Goal: Task Accomplishment & Management: Manage account settings

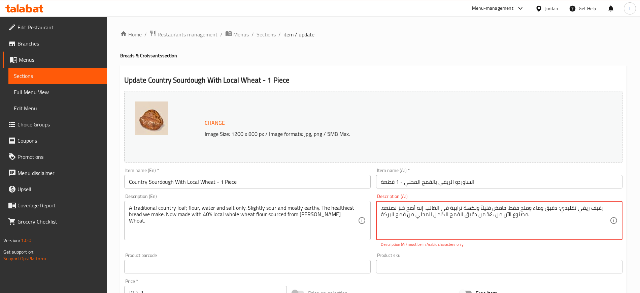
click at [181, 34] on span "Restaurants management" at bounding box center [188, 34] width 60 height 8
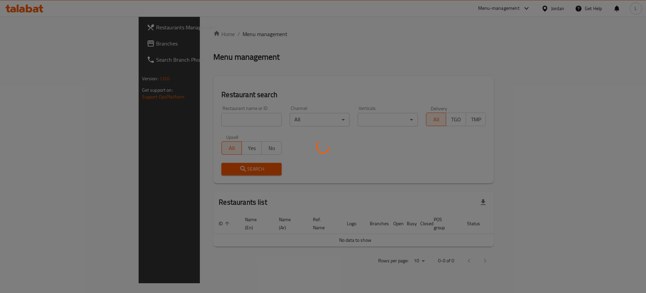
click at [192, 115] on div at bounding box center [323, 146] width 646 height 293
click at [190, 117] on div at bounding box center [323, 146] width 646 height 293
click at [210, 115] on div at bounding box center [323, 146] width 646 height 293
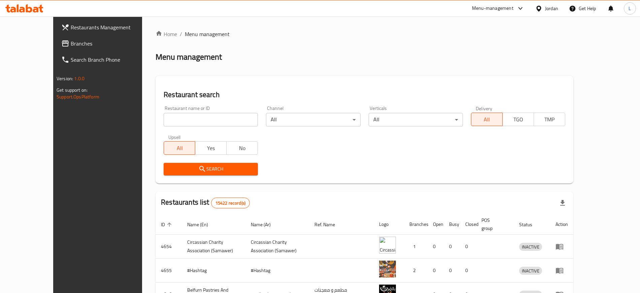
click at [217, 118] on input "search" at bounding box center [211, 119] width 94 height 13
click at [190, 171] on span "Search" at bounding box center [210, 169] width 83 height 8
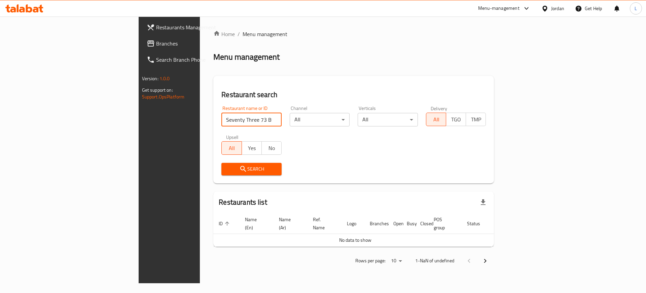
drag, startPoint x: 205, startPoint y: 118, endPoint x: 163, endPoint y: 84, distance: 53.6
click at [222, 117] on input "Seventy Three 73 By Al Ameed" at bounding box center [252, 119] width 60 height 13
type input "Seventy Three 73"
click button "Search" at bounding box center [252, 169] width 60 height 12
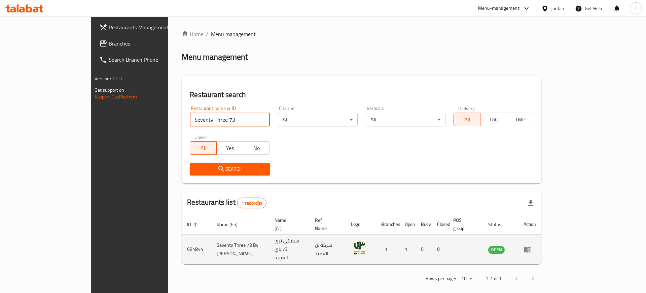
click at [532, 246] on icon "enhanced table" at bounding box center [527, 249] width 7 height 6
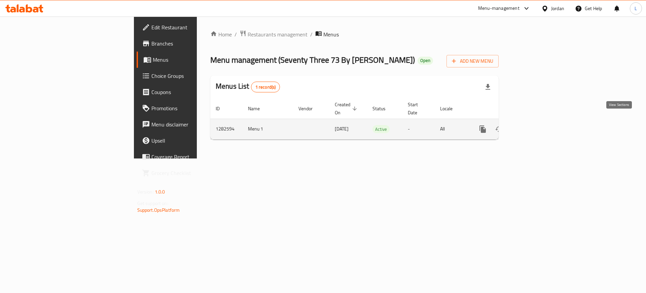
click at [536, 125] on icon "enhanced table" at bounding box center [532, 129] width 8 height 8
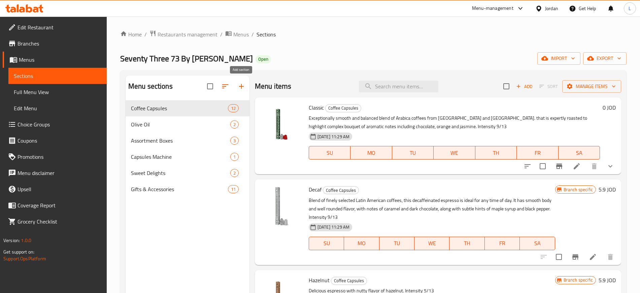
click at [242, 86] on icon "button" at bounding box center [241, 86] width 8 height 8
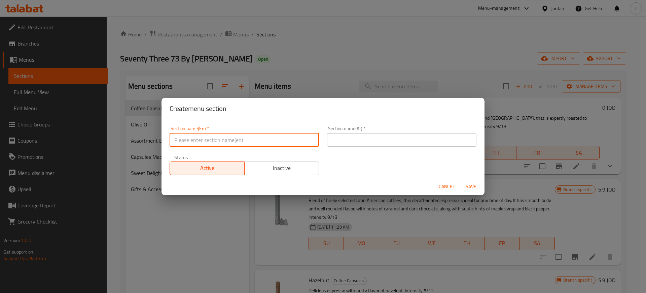
click at [237, 134] on input "text" at bounding box center [244, 139] width 149 height 13
paste input "73 Whole Beans"
type input "73 Whole Beans"
click at [362, 141] on input "text" at bounding box center [401, 139] width 149 height 13
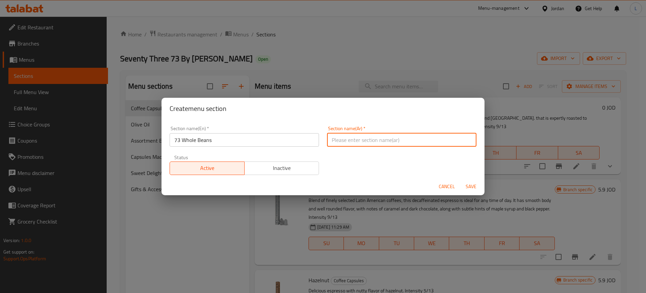
paste input "73 حبة كاملة"
type input "73 حبة كاملة"
click at [366, 111] on h2 "Create menu section" at bounding box center [323, 108] width 307 height 11
click at [471, 186] on span "Save" at bounding box center [471, 186] width 16 height 8
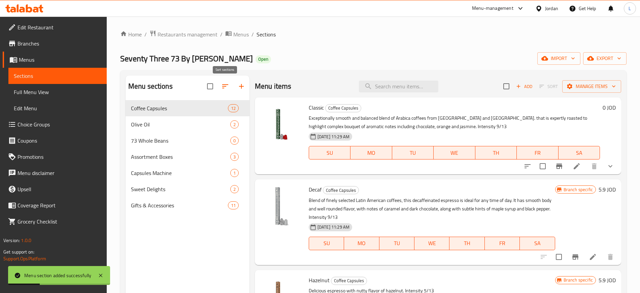
click at [222, 82] on icon "button" at bounding box center [225, 86] width 8 height 8
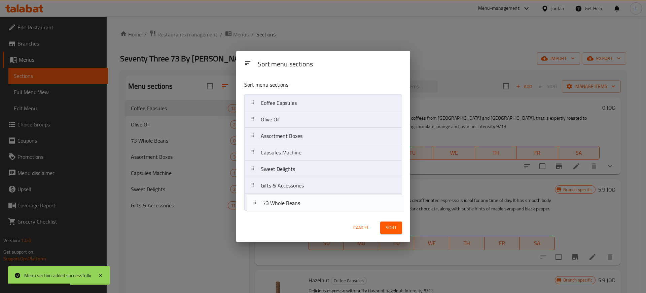
drag, startPoint x: 253, startPoint y: 135, endPoint x: 264, endPoint y: 208, distance: 73.6
click at [255, 204] on nav "Coffee Capsules Olive Oil 73 Whole Beans Assortment Boxes Capsules Machine Swee…" at bounding box center [323, 152] width 158 height 116
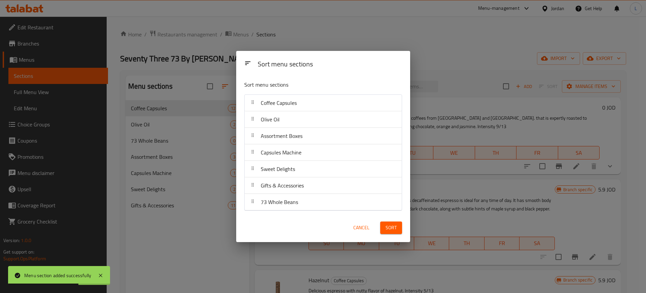
click at [383, 226] on button "Sort" at bounding box center [391, 227] width 22 height 12
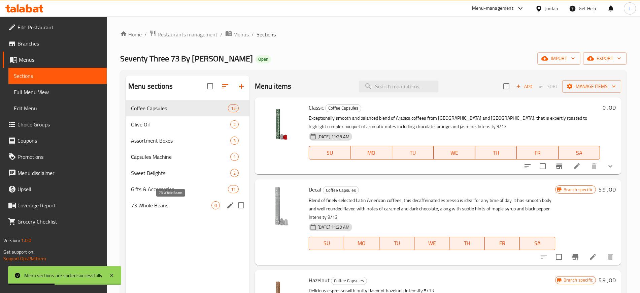
click at [166, 205] on span "73 Whole Beans" at bounding box center [171, 205] width 80 height 8
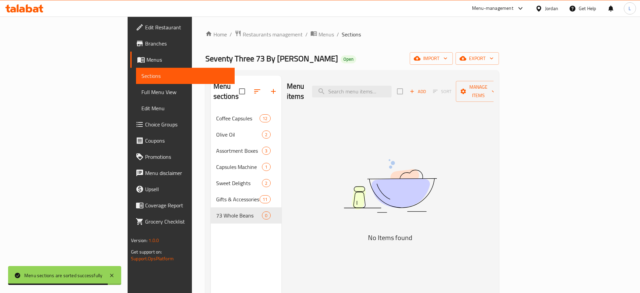
click at [427, 88] on span "Add" at bounding box center [418, 92] width 18 height 8
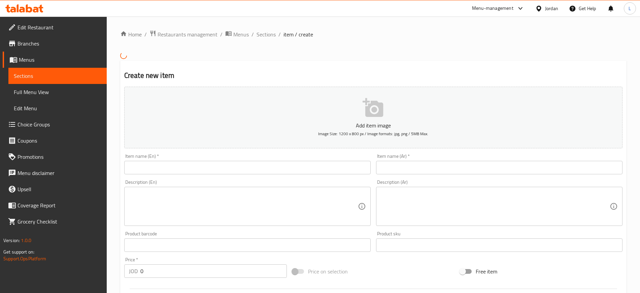
click at [240, 169] on input "text" at bounding box center [247, 167] width 246 height 13
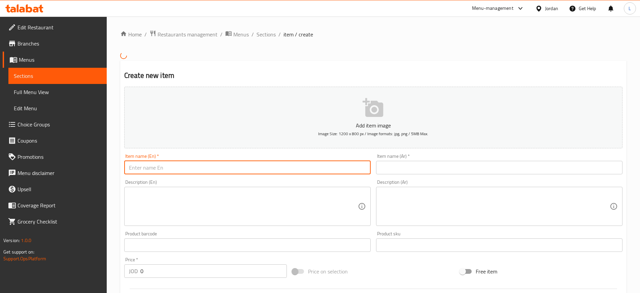
paste input "Peru Whole Beans 250gm"
type input "Peru Whole Beans 250gm"
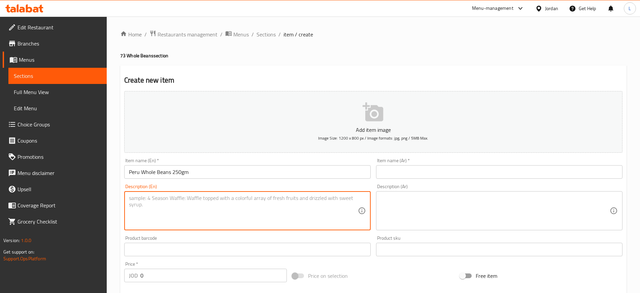
click at [273, 209] on textarea at bounding box center [243, 211] width 229 height 32
paste textarea "Discover the vibrant taste of Peru Specialty Espresso beans from 73 by Al Ameed…"
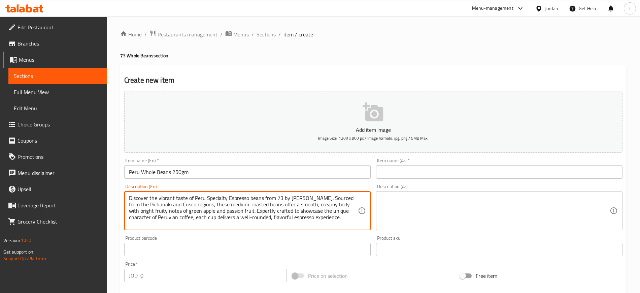
type textarea "Discover the vibrant taste of Peru Specialty Espresso beans from 73 by Al Ameed…"
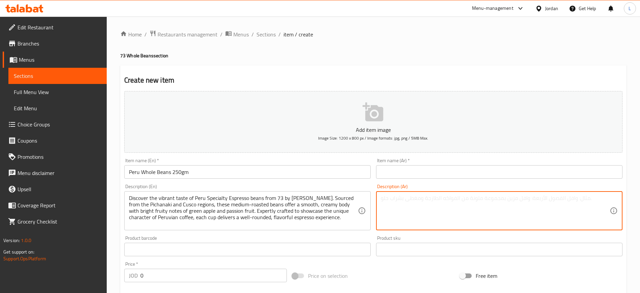
paste textarea "نقدم لك تجربة فريدة مع حبوب إسبريسو بيرو من 73 من بن العميد، قهوة متوازنة تجمع …"
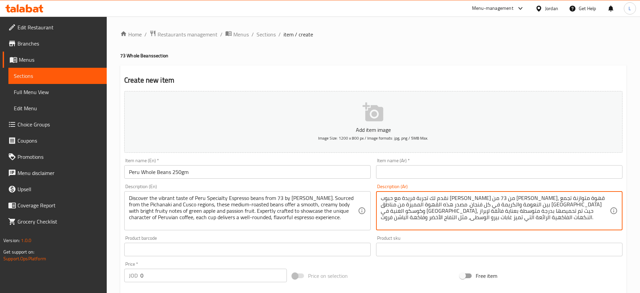
type textarea "نقدم لك تجربة فريدة مع حبوب إسبريسو بيرو من 73 من بن العميد، قهوة متوازنة تجمع …"
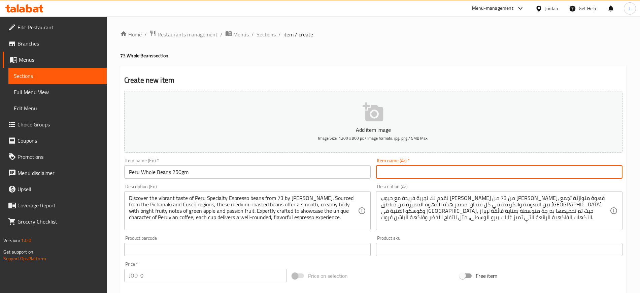
click at [398, 178] on input "text" at bounding box center [499, 171] width 246 height 13
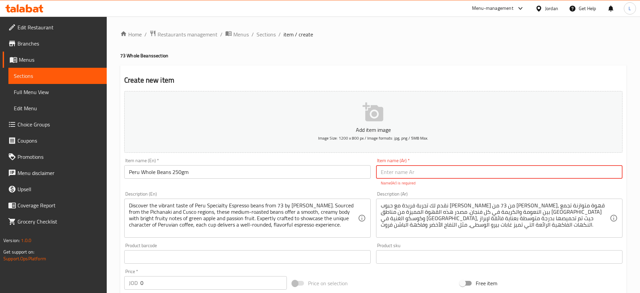
paste input "حبوب اسبرسو بيرو 250غم"
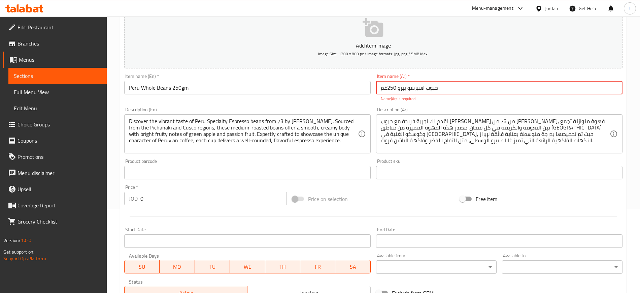
type input "حبوب اسبرسو بيرو 250غم"
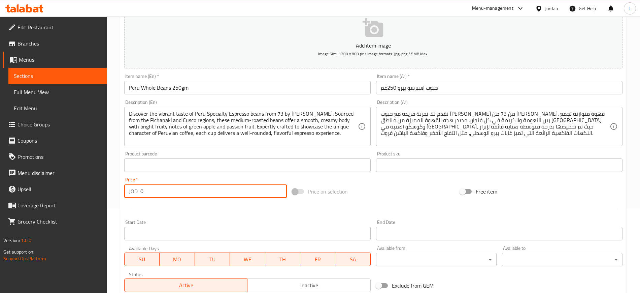
drag, startPoint x: 151, startPoint y: 191, endPoint x: 85, endPoint y: 166, distance: 70.5
click at [102, 180] on div "Edit Restaurant Branches Menus Sections Full Menu View Edit Menu Choice Groups …" at bounding box center [320, 161] width 640 height 459
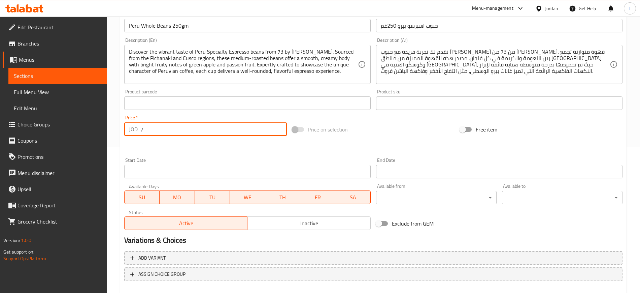
scroll to position [168, 0]
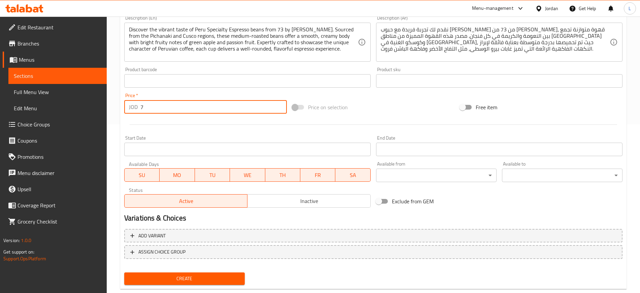
type input "7"
click at [212, 279] on span "Create" at bounding box center [185, 278] width 110 height 8
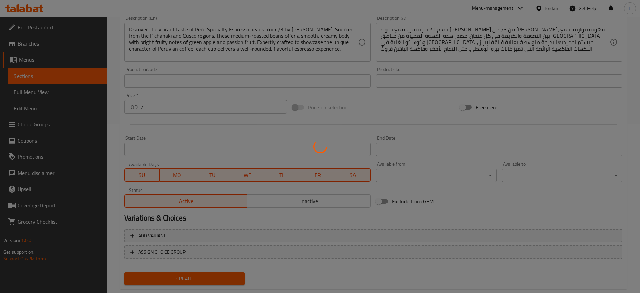
type input "0"
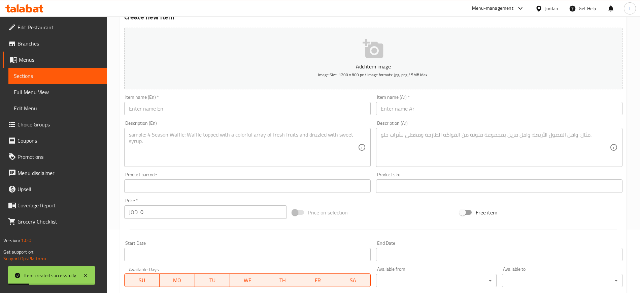
scroll to position [0, 0]
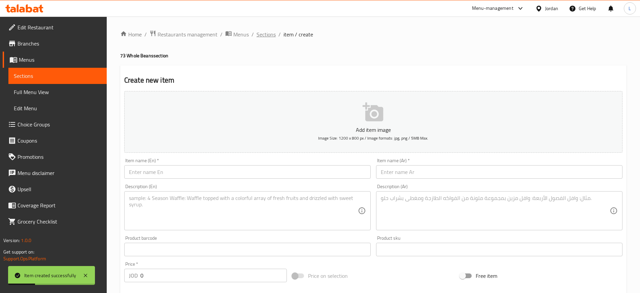
click at [266, 37] on span "Sections" at bounding box center [266, 34] width 19 height 8
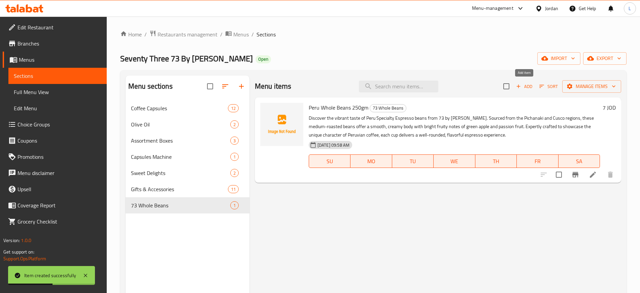
click at [528, 89] on span "Add" at bounding box center [524, 86] width 18 height 8
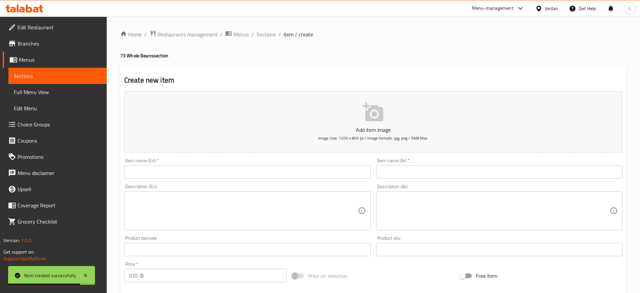
click at [190, 169] on input "text" at bounding box center [247, 171] width 246 height 13
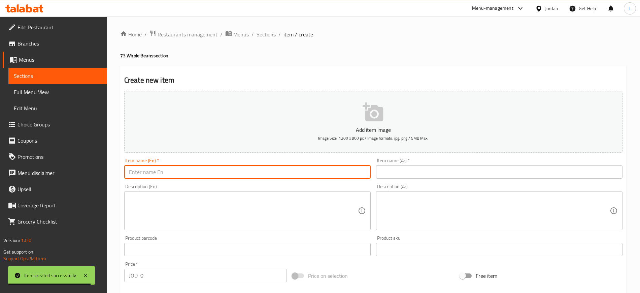
paste input "Ethiopia Whole Beans"
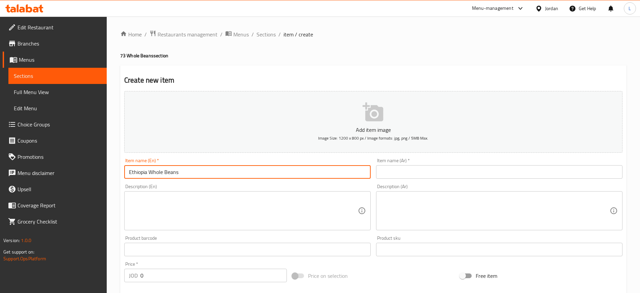
type input "Ethiopia Whole Beans"
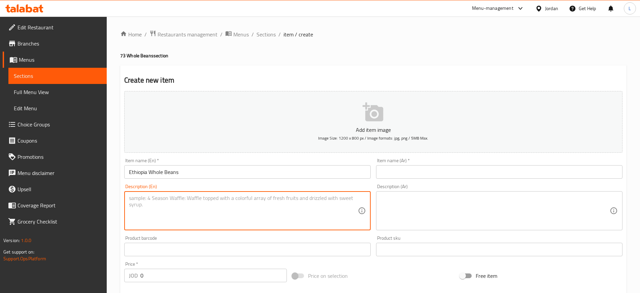
click at [207, 213] on textarea at bounding box center [243, 211] width 229 height 32
paste textarea "Experience Ethiopia’s legendary coffee flavors at home with Ethiopia Specialty …"
type textarea "Experience Ethiopia’s legendary coffee flavors at home with Ethiopia Specialty …"
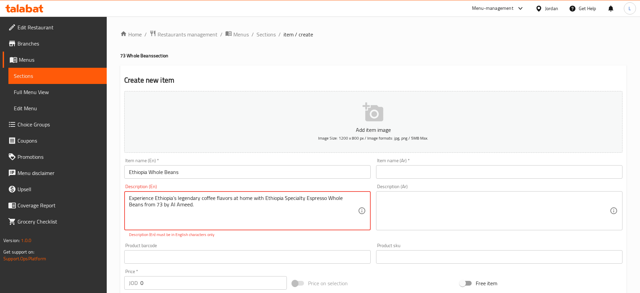
click at [400, 209] on textarea at bounding box center [495, 211] width 229 height 32
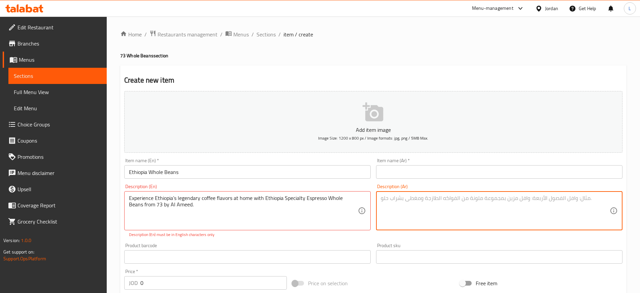
paste textarea "اكتشف نكهة القهوة من منشئها الأصلي مع حبوب إسبريسو إثيوبيا من 73 من بن العميد. …"
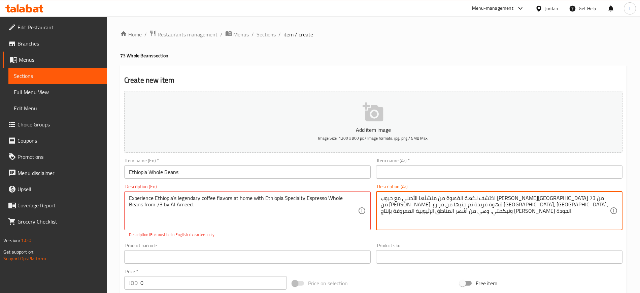
type textarea "اكتشف نكهة القهوة من منشئها الأصلي مع حبوب إسبريسو إثيوبيا من 73 من بن العميد. …"
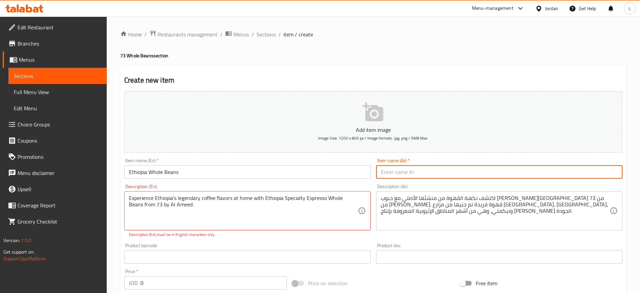
click at [413, 170] on input "text" at bounding box center [499, 171] width 246 height 13
paste input "حبوب اسبرسو اثيوبيا 250غم"
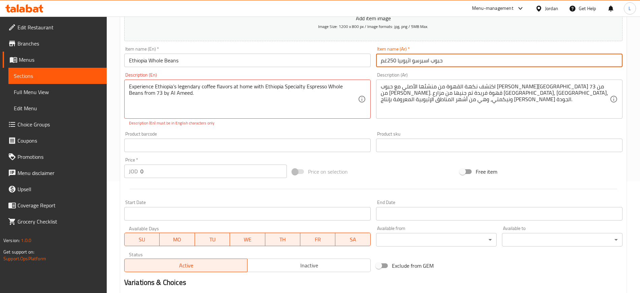
scroll to position [126, 0]
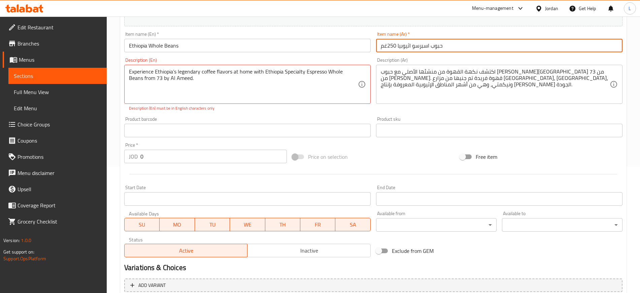
type input "حبوب اسبرسو اثيوبيا 250غم"
click at [155, 156] on input "0" at bounding box center [213, 155] width 146 height 13
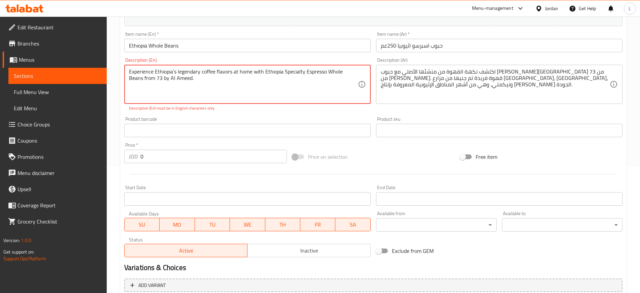
drag, startPoint x: 175, startPoint y: 69, endPoint x: 186, endPoint y: 77, distance: 13.5
type textarea "Experience Ethiopias legendary coffee flavors at home with Ethiopia Specialty E…"
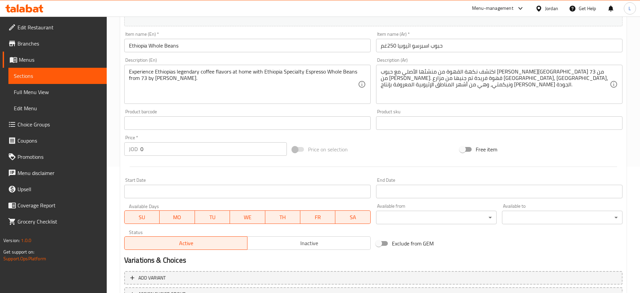
click at [204, 116] on div "Product barcode Product barcode" at bounding box center [248, 119] width 252 height 26
drag, startPoint x: 146, startPoint y: 146, endPoint x: 138, endPoint y: 148, distance: 7.9
click at [138, 148] on div "JOD 0 Price *" at bounding box center [205, 148] width 163 height 13
type input "8"
click at [397, 148] on div "Price on selection" at bounding box center [374, 149] width 168 height 18
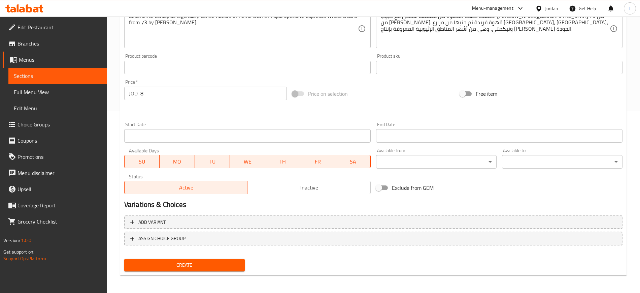
scroll to position [183, 0]
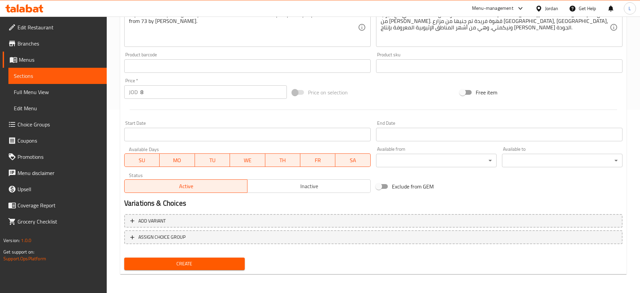
click at [193, 261] on span "Create" at bounding box center [185, 263] width 110 height 8
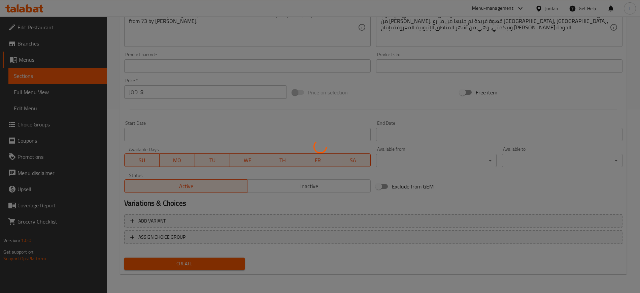
scroll to position [15, 0]
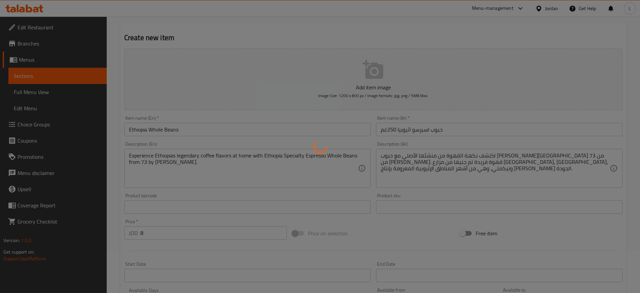
type input "0"
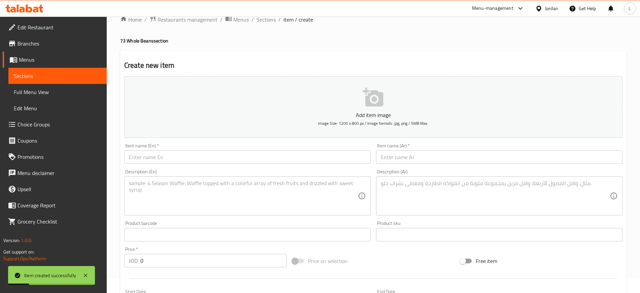
click at [163, 150] on input "text" at bounding box center [247, 156] width 246 height 13
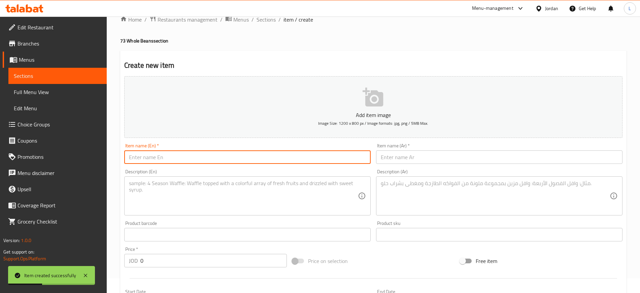
paste input "Brazil Whole Beans"
type input "Brazil Whole Beans"
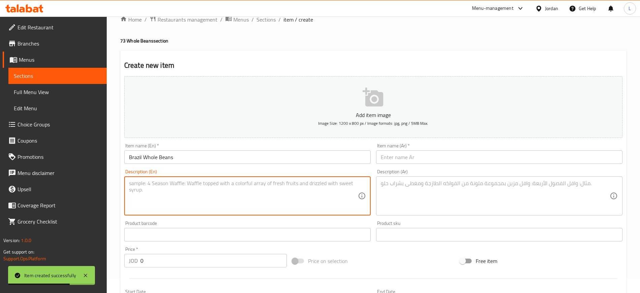
click at [188, 182] on textarea at bounding box center [243, 196] width 229 height 32
paste textarea "Experience the bold richness of Brazil Specialty Espresso beans from 73 by Al A…"
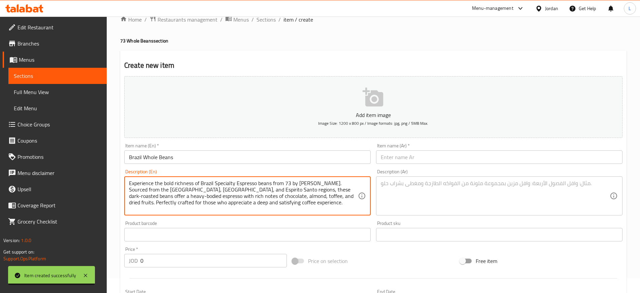
type textarea "Experience the bold richness of Brazil Specialty Espresso beans from 73 by Al A…"
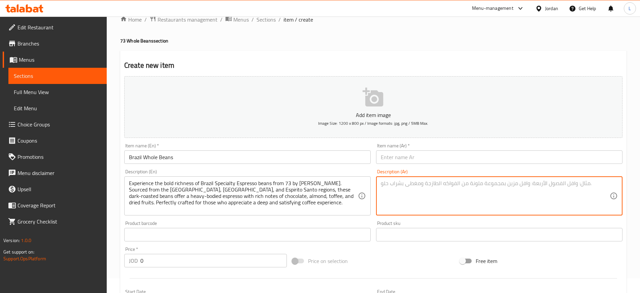
click at [410, 183] on textarea at bounding box center [495, 196] width 229 height 32
paste textarea "استمتع بتجربة قهوة غنية وقوية مع حبوب إسبريسو برازيل من 73 من بن العميد، حيث تم…"
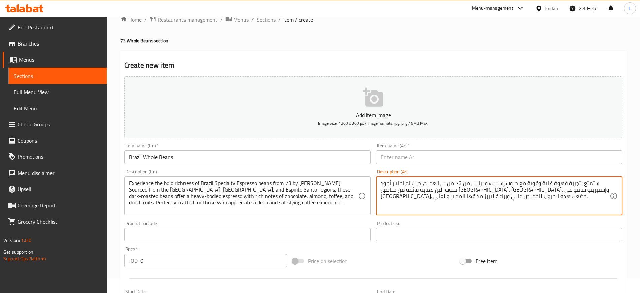
type textarea "استمتع بتجربة قهوة غنية وقوية مع حبوب إسبريسو برازيل من 73 من بن العميد، حيث تم…"
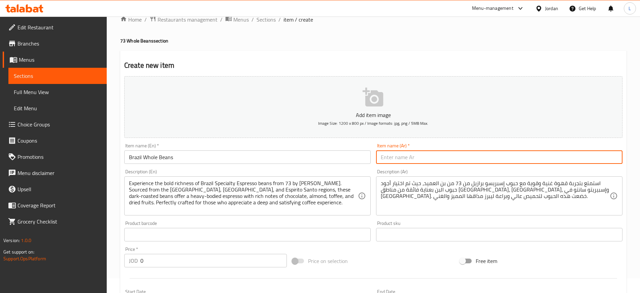
click at [398, 161] on input "text" at bounding box center [499, 156] width 246 height 13
click at [415, 153] on input "text" at bounding box center [499, 156] width 246 height 13
paste input "حبوب اسبرسو برازيل 250غم"
type input "حبوب اسبرسو برازيل 250غم"
click at [360, 145] on div "Item name (En)   * Brazil Whole Beans Item name (En) *" at bounding box center [247, 153] width 246 height 21
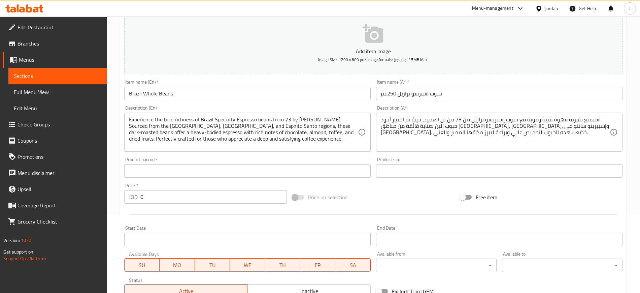
scroll to position [99, 0]
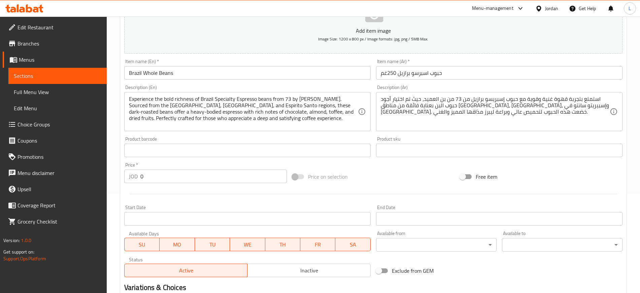
click at [368, 175] on div "Price on selection" at bounding box center [374, 176] width 168 height 18
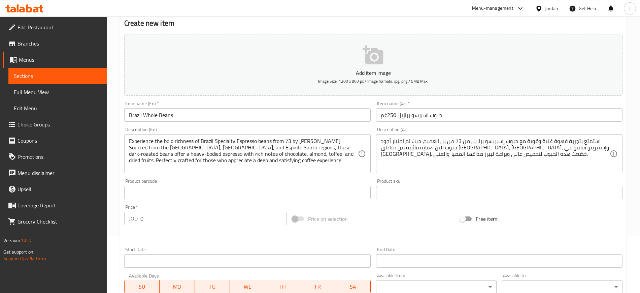
scroll to position [183, 0]
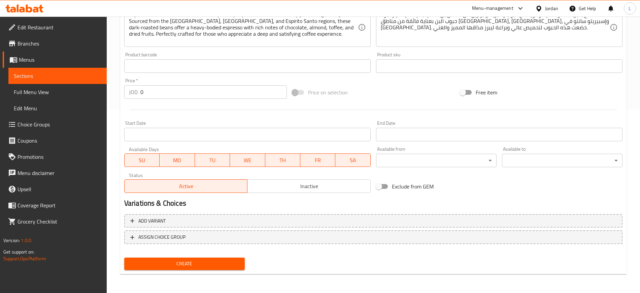
click at [235, 266] on span "Create" at bounding box center [185, 263] width 110 height 8
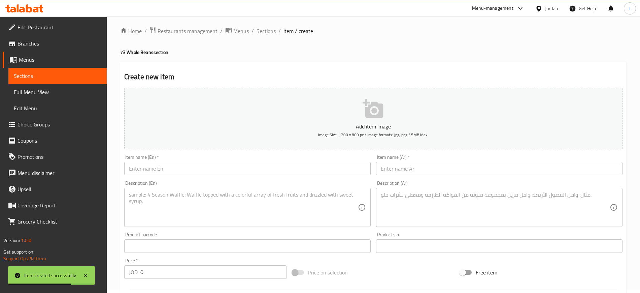
scroll to position [0, 0]
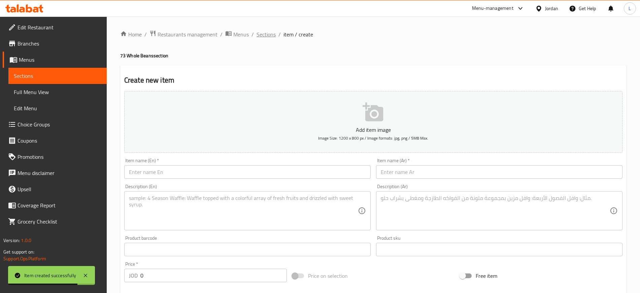
click at [267, 38] on span "Sections" at bounding box center [266, 34] width 19 height 8
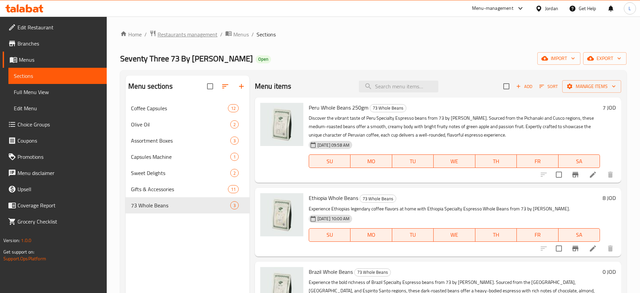
click at [198, 34] on span "Restaurants management" at bounding box center [188, 34] width 60 height 8
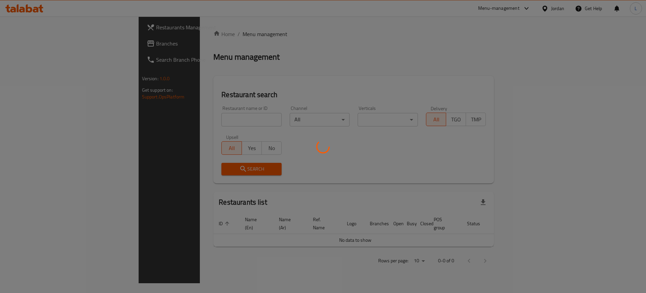
click at [203, 116] on div at bounding box center [323, 146] width 646 height 293
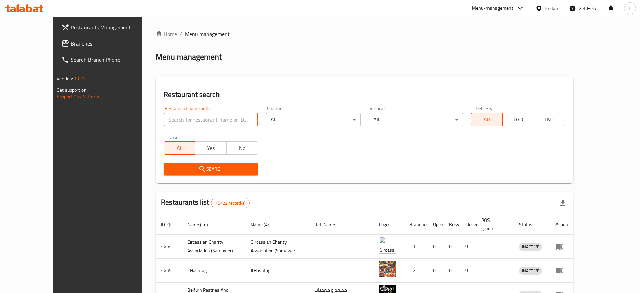
click at [203, 116] on input "search" at bounding box center [211, 119] width 94 height 13
click at [187, 171] on span "Search" at bounding box center [210, 169] width 83 height 8
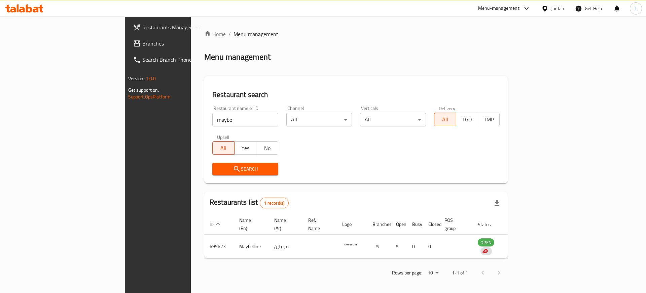
click at [526, 9] on icon at bounding box center [527, 8] width 8 height 8
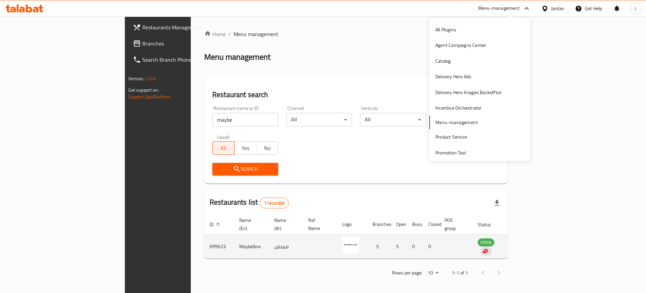
click at [234, 237] on td "Maybelline" at bounding box center [251, 246] width 35 height 24
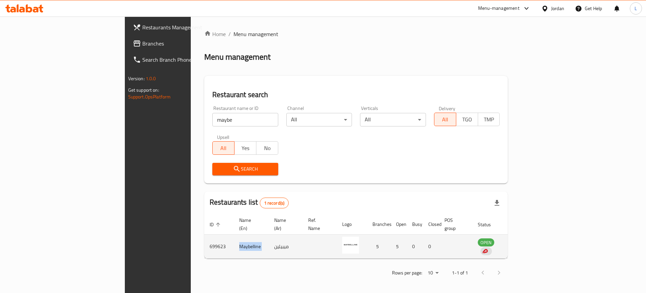
click at [234, 237] on td "Maybelline" at bounding box center [251, 246] width 35 height 24
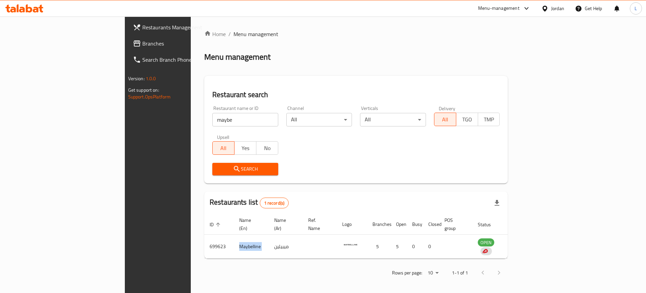
copy td "Maybelline"
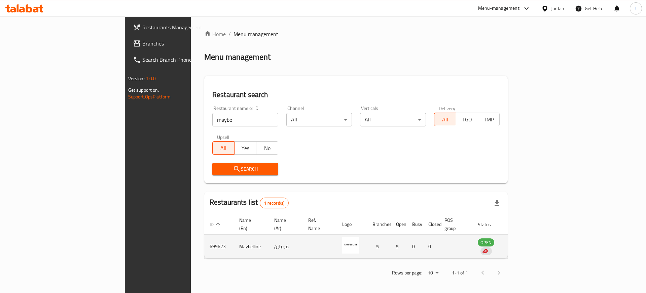
click at [204, 237] on td "699623" at bounding box center [219, 246] width 30 height 24
copy td "699623"
click at [234, 240] on td "Maybelline" at bounding box center [251, 246] width 35 height 24
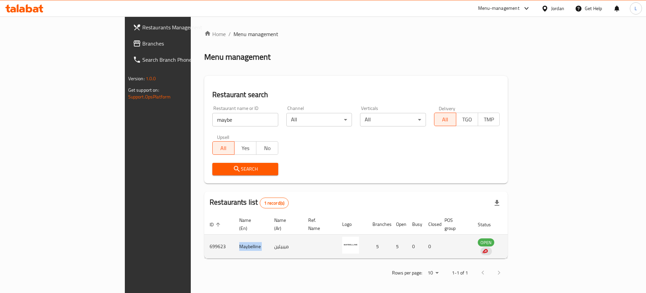
click at [234, 240] on td "Maybelline" at bounding box center [251, 246] width 35 height 24
copy td "Maybelline"
click at [204, 238] on td "699623" at bounding box center [219, 246] width 30 height 24
copy td "699623"
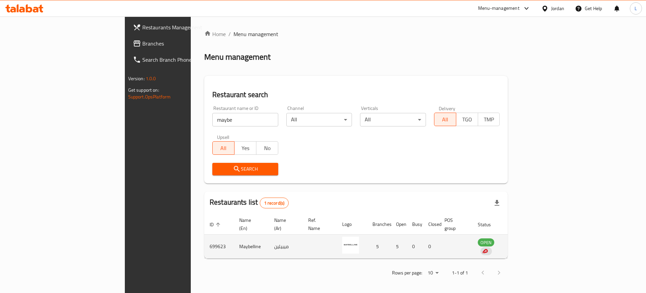
click at [234, 237] on td "Maybelline" at bounding box center [251, 246] width 35 height 24
copy td "Maybelline"
click at [204, 238] on td "699623" at bounding box center [219, 246] width 30 height 24
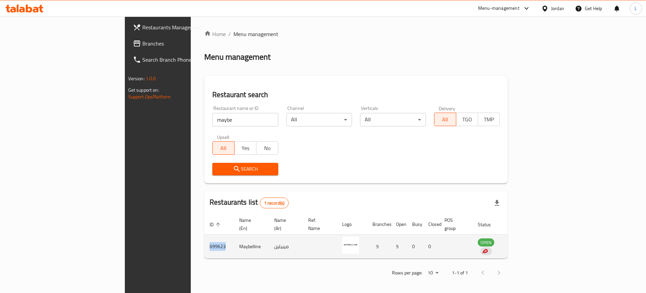
click at [204, 238] on td "699623" at bounding box center [219, 246] width 30 height 24
copy td "699623"
click at [234, 240] on td "Maybelline" at bounding box center [251, 246] width 35 height 24
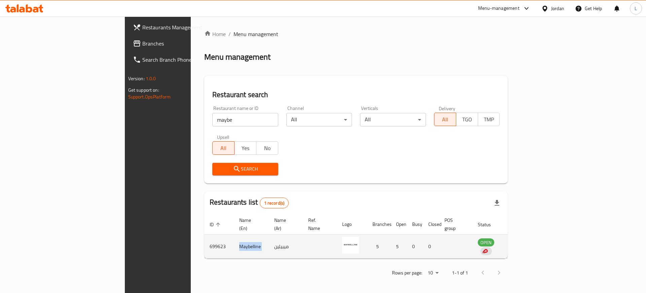
click at [234, 240] on td "Maybelline" at bounding box center [251, 246] width 35 height 24
copy td "Maybelline"
click at [204, 235] on td "699623" at bounding box center [219, 246] width 30 height 24
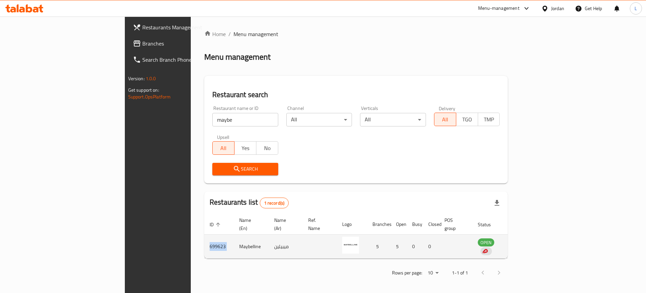
copy td "699623"
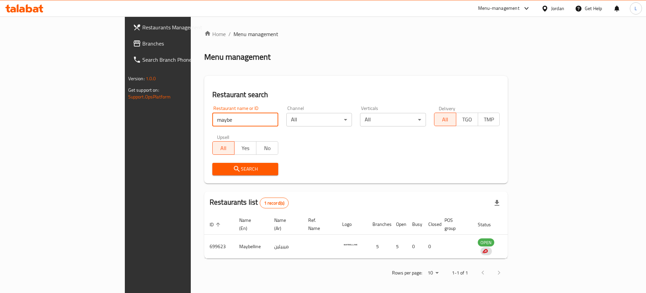
click at [212, 117] on input "maybe" at bounding box center [245, 119] width 66 height 13
type input "fa"
